Goal: Information Seeking & Learning: Find specific page/section

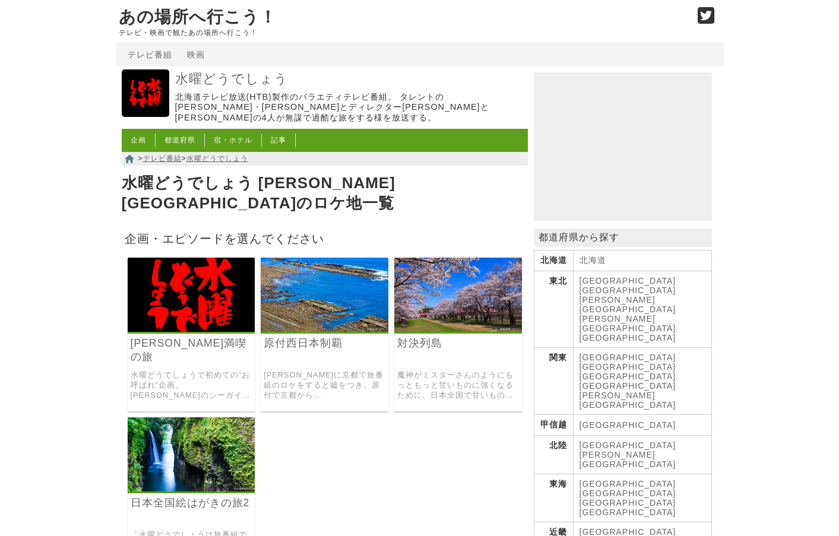
scroll to position [59, 0]
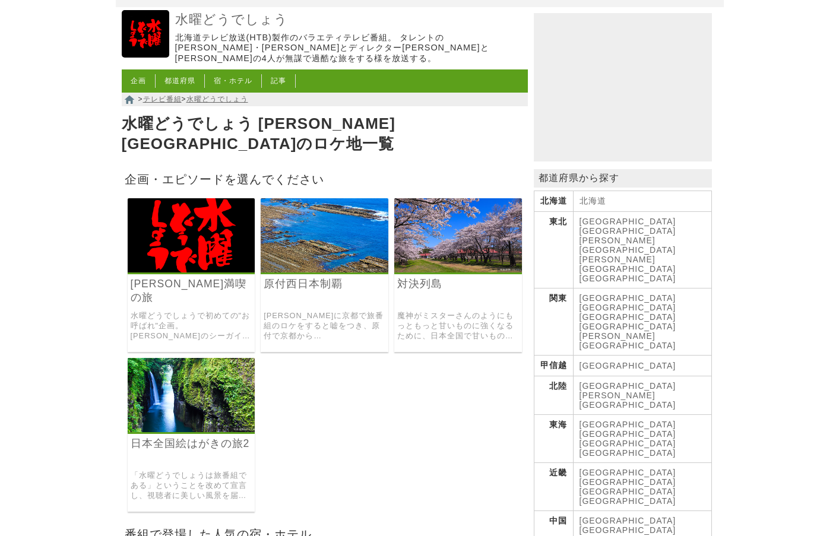
click at [178, 374] on img at bounding box center [192, 395] width 128 height 74
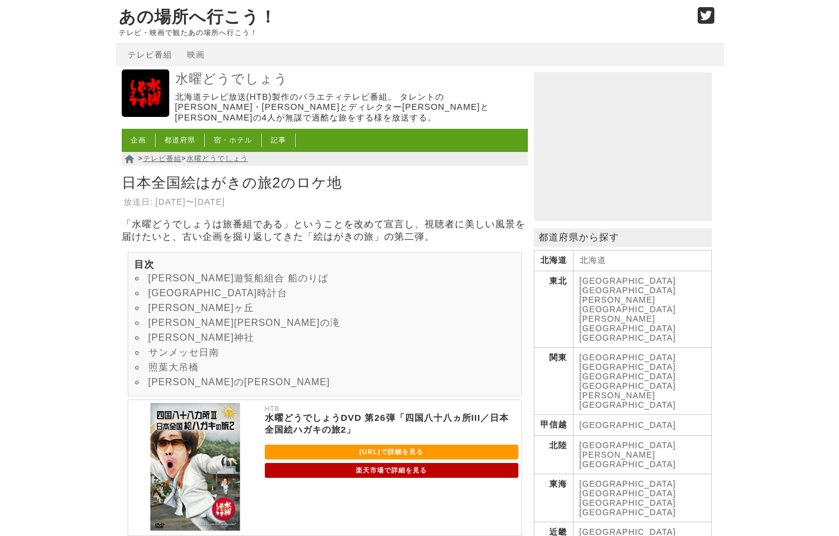
click at [170, 313] on link "[PERSON_NAME]ヶ丘" at bounding box center [201, 308] width 106 height 10
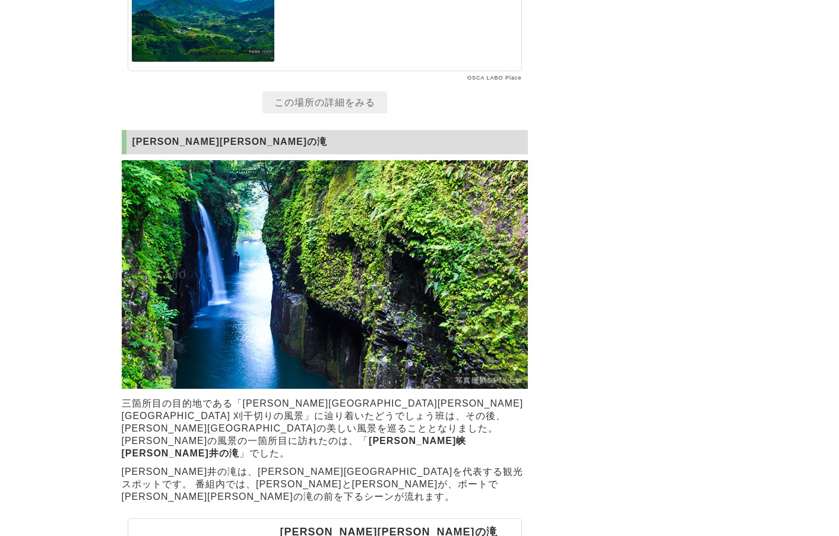
scroll to position [2223, 0]
